Goal: Navigation & Orientation: Find specific page/section

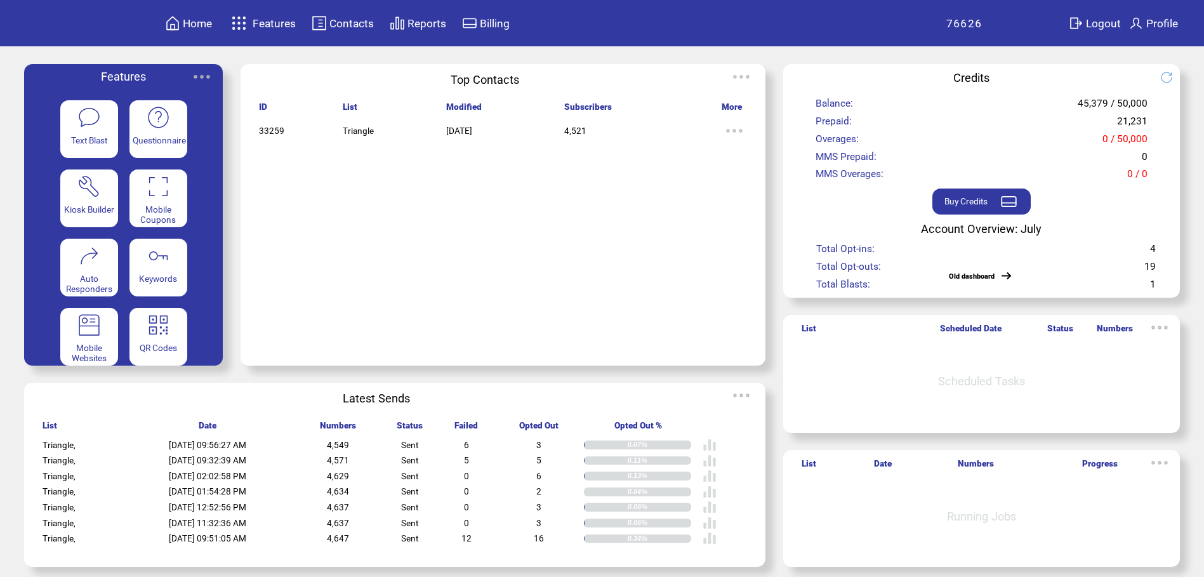
click at [271, 21] on span "Features" at bounding box center [274, 23] width 43 height 13
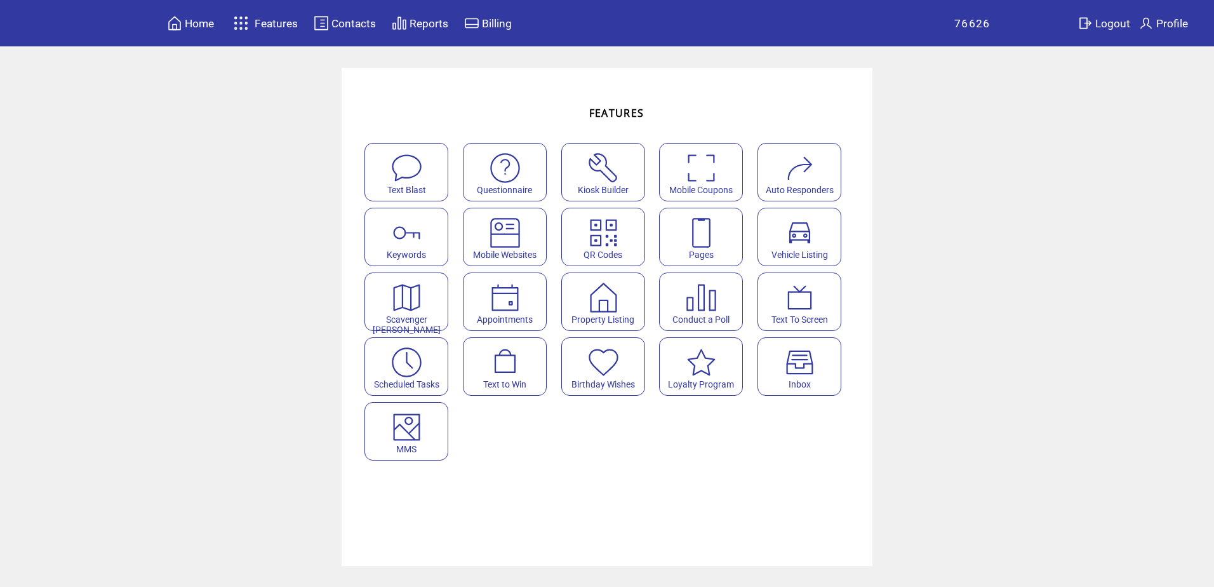
click at [700, 233] on img at bounding box center [701, 233] width 34 height 34
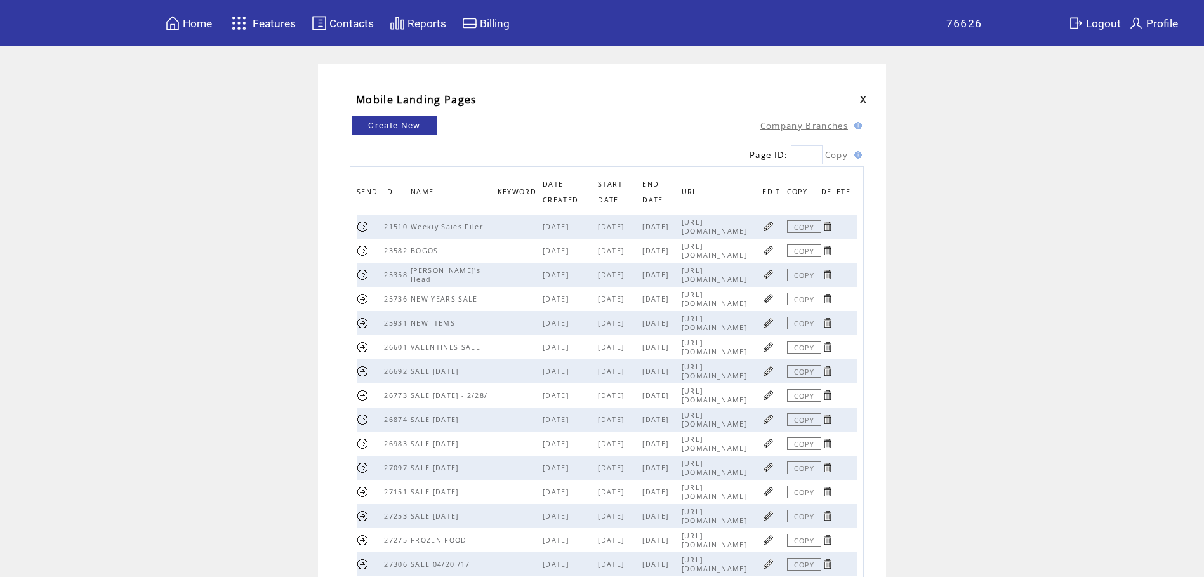
scroll to position [208, 0]
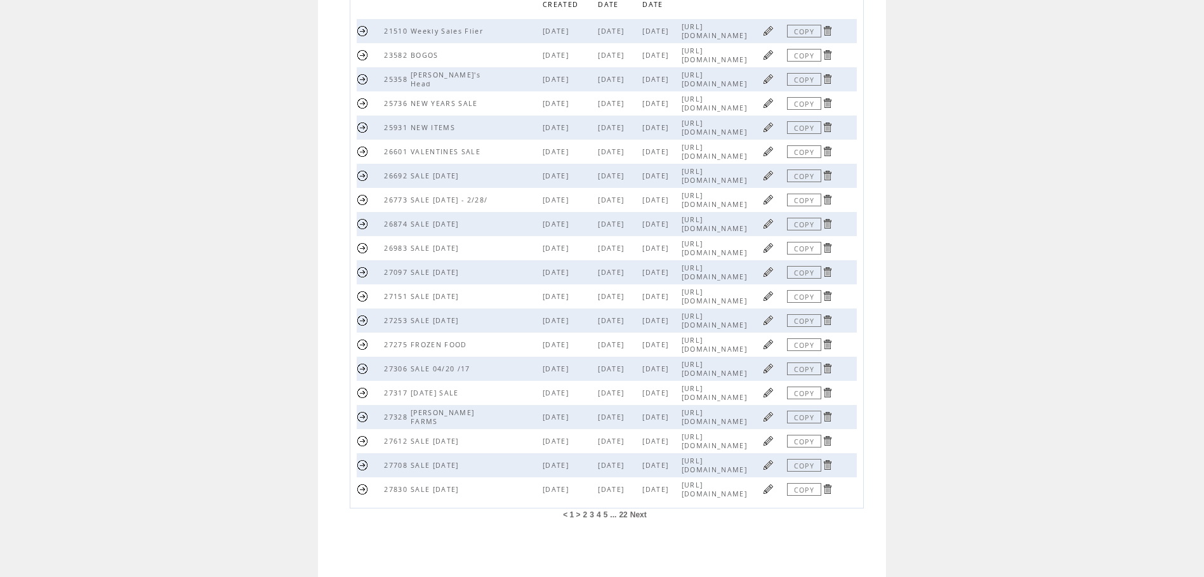
click at [626, 513] on span "22" at bounding box center [623, 514] width 8 height 9
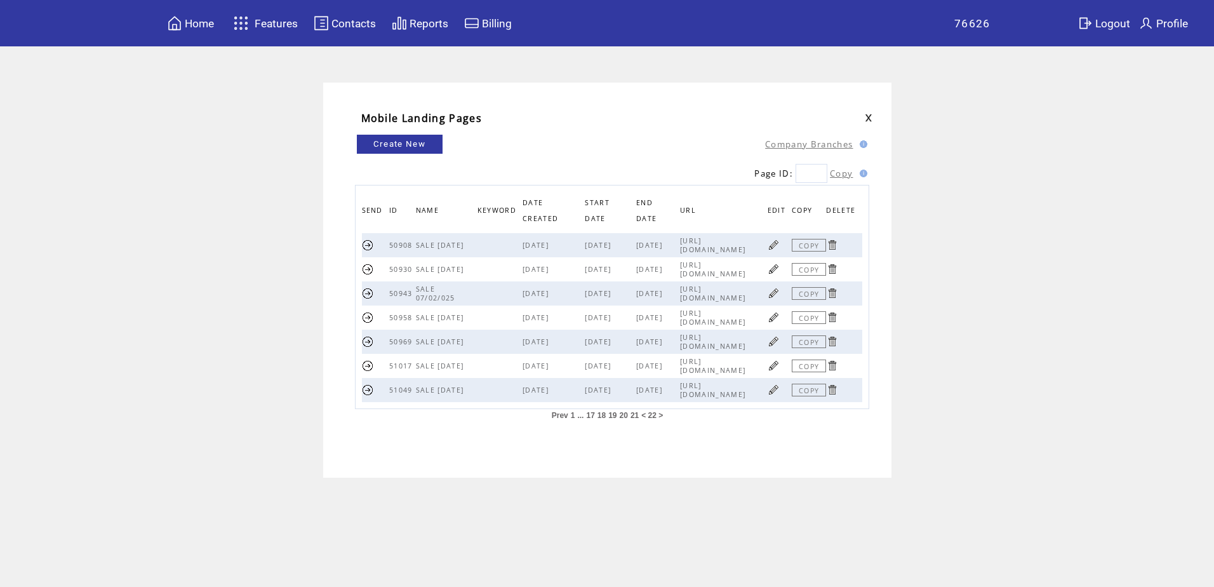
click at [814, 388] on link "COPY" at bounding box center [809, 389] width 34 height 13
